Goal: Transaction & Acquisition: Purchase product/service

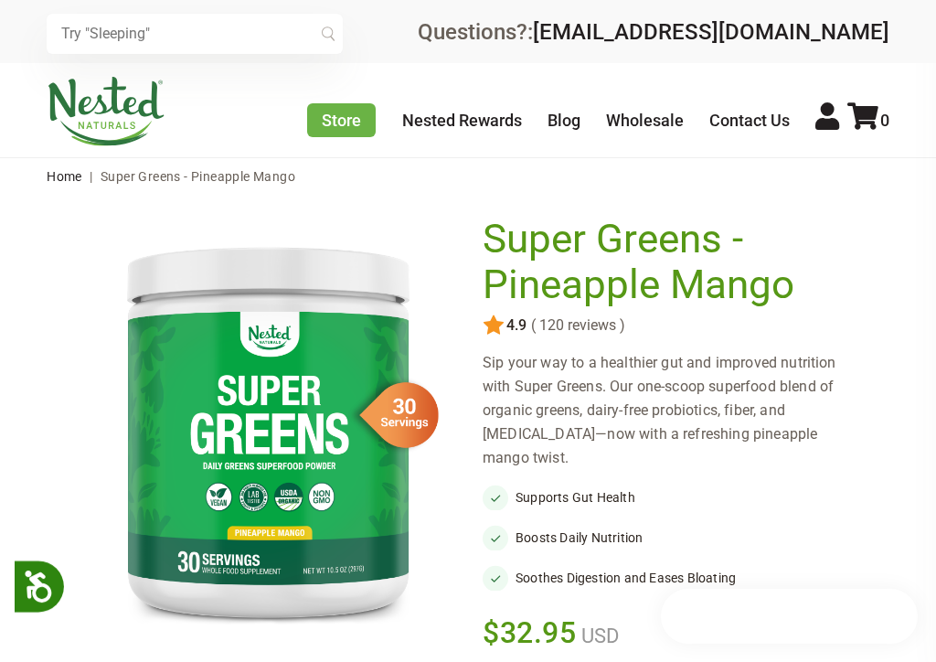
click at [909, 17] on div "× Recommended Products Previous 150 4.9 ( 150 reviews ) LUNA Gentle Sleep Suppl…" at bounding box center [468, 31] width 936 height 63
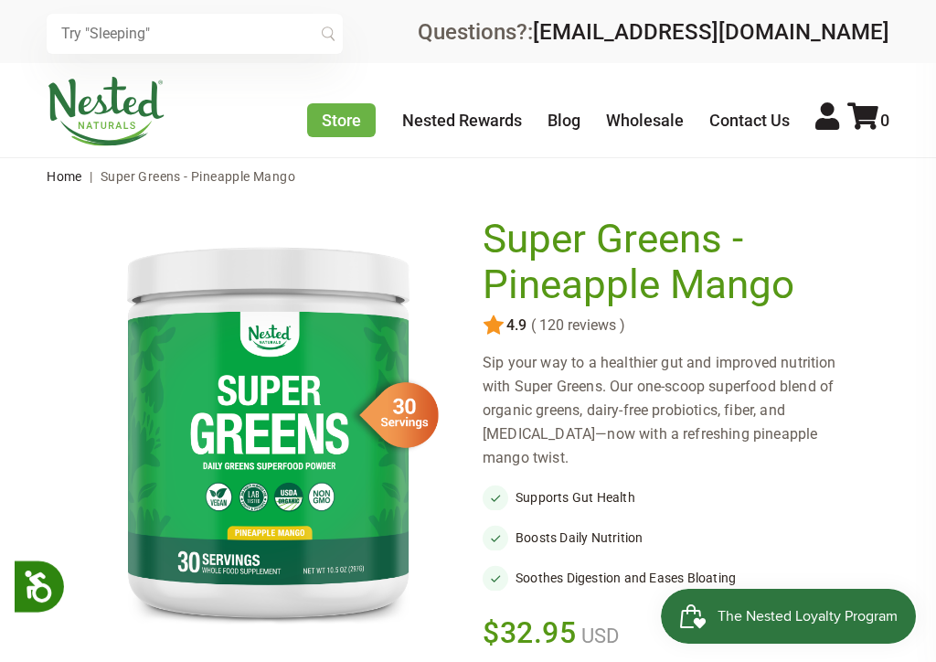
click at [914, 22] on div "× Recommended Products Previous 150 4.9 ( 150 reviews ) LUNA Gentle Sleep Suppl…" at bounding box center [468, 31] width 936 height 63
click at [916, 25] on div "× Recommended Products Previous 150 4.9 ( 150 reviews ) LUNA Gentle Sleep Suppl…" at bounding box center [468, 31] width 936 height 63
click at [901, 36] on div "× Recommended Products Previous 150 4.9 ( 150 reviews ) LUNA Gentle Sleep Suppl…" at bounding box center [468, 31] width 936 height 63
